Goal: Find specific page/section: Find specific page/section

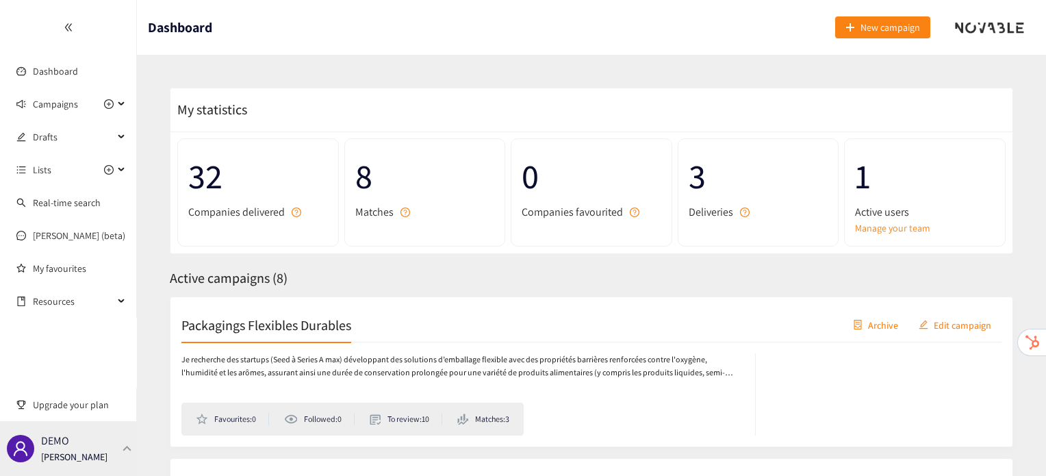
click at [110, 450] on div "DEMO [PERSON_NAME]" at bounding box center [68, 448] width 137 height 55
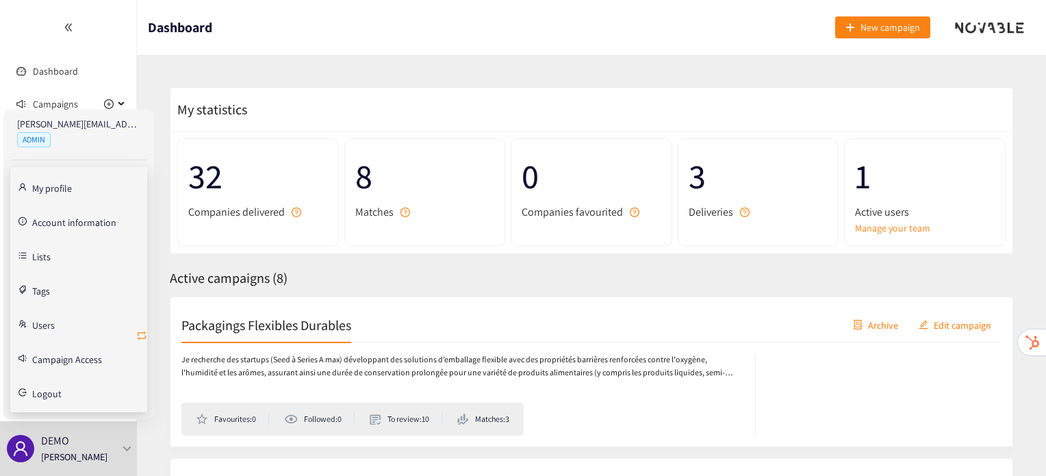
click at [143, 333] on icon "retweet" at bounding box center [141, 335] width 11 height 11
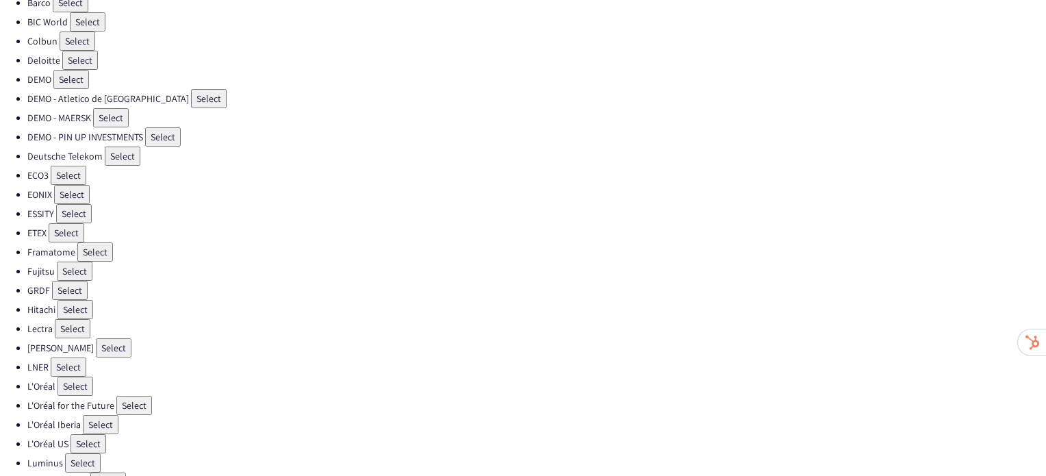
scroll to position [127, 0]
click at [66, 321] on button "Select" at bounding box center [73, 327] width 36 height 19
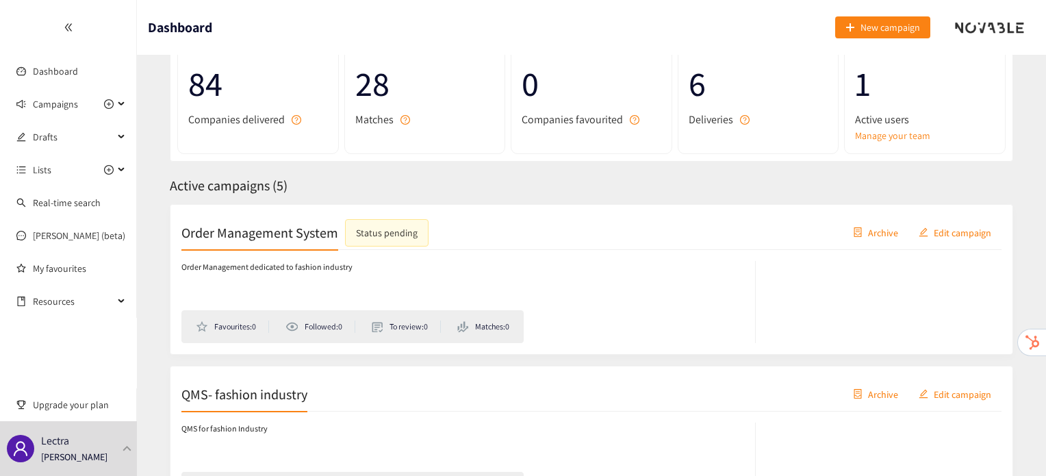
scroll to position [93, 0]
click at [246, 242] on div "Order Management System Status pending" at bounding box center [304, 231] width 247 height 27
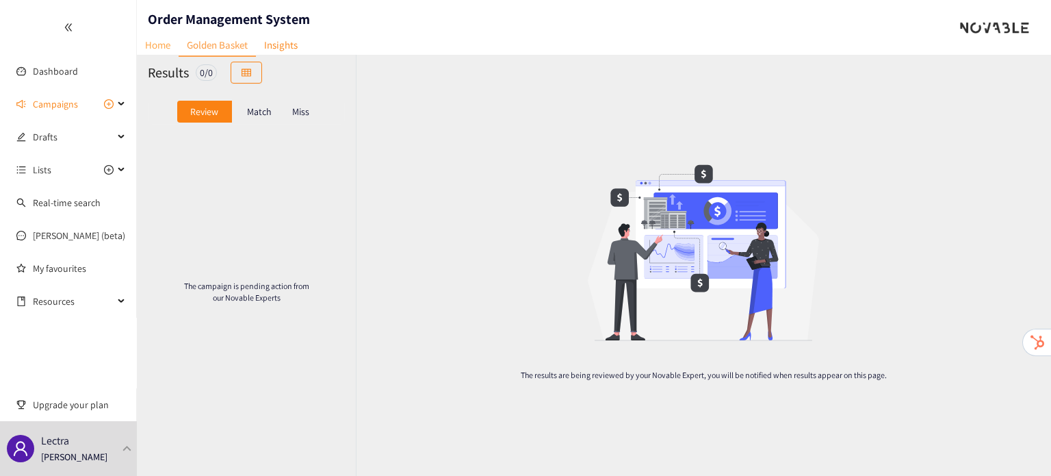
click at [164, 48] on link "Home" at bounding box center [158, 44] width 42 height 21
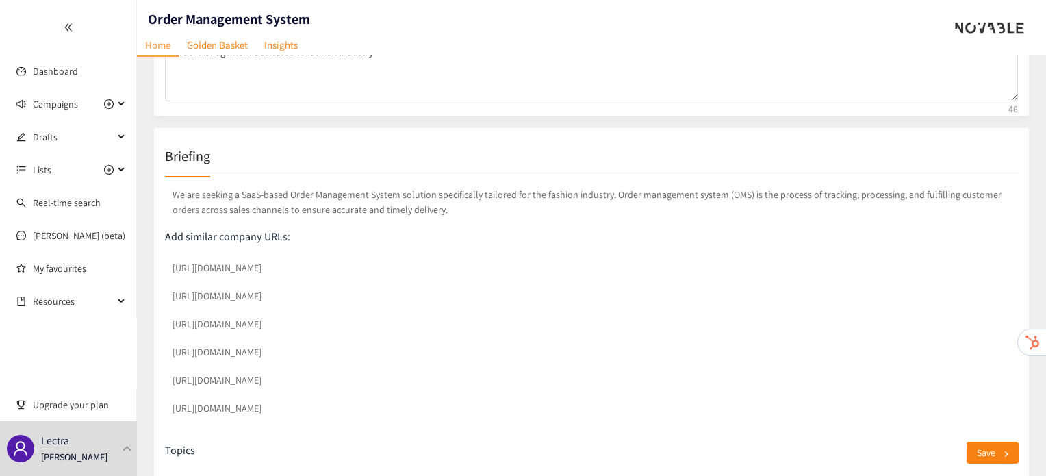
scroll to position [175, 0]
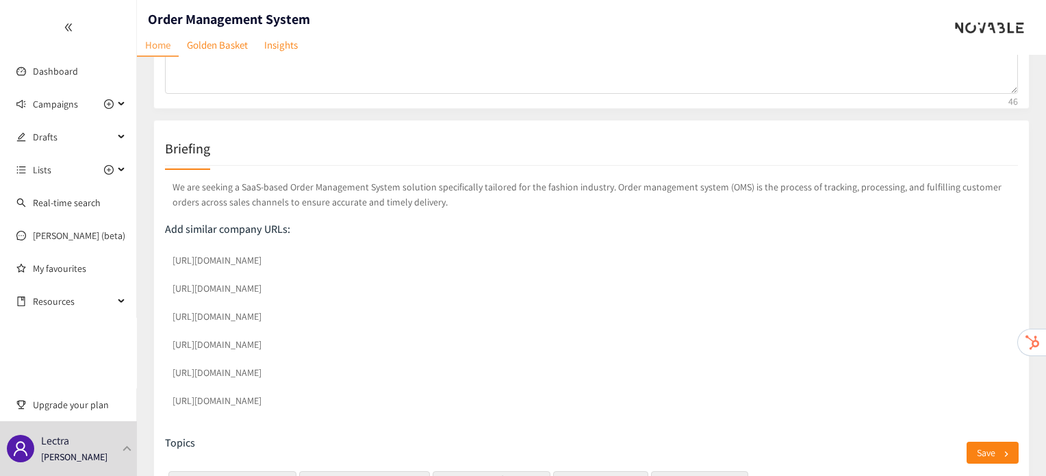
click at [154, 263] on div "Briefing We are seeking a SaaS-based Order Management System solution specifica…" at bounding box center [591, 330] width 876 height 420
click at [415, 258] on div "Briefing We are seeking a SaaS-based Order Management System solution specifica…" at bounding box center [591, 330] width 876 height 420
drag, startPoint x: 163, startPoint y: 264, endPoint x: 1039, endPoint y: 394, distance: 885.8
click at [1039, 394] on div "Campaign Data Name Order Management System Description Order Management dedicat…" at bounding box center [591, 238] width 909 height 717
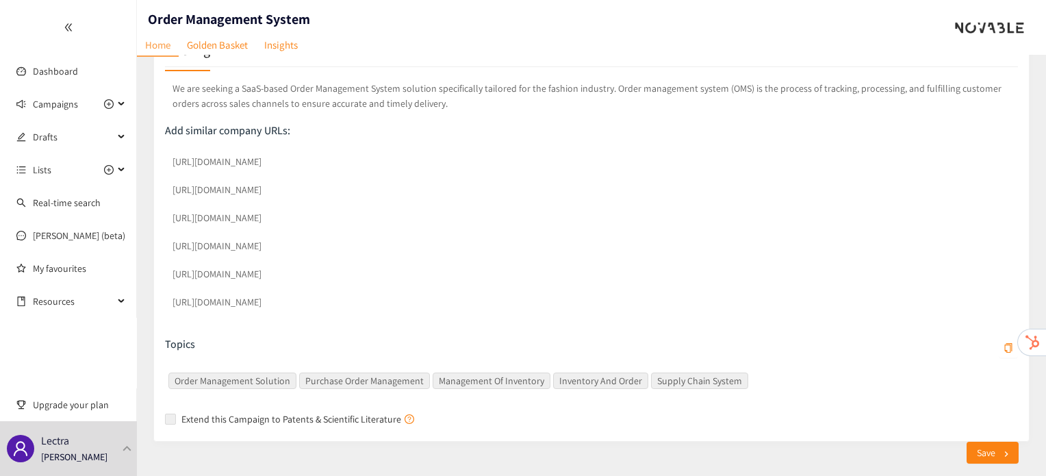
scroll to position [296, 0]
